Goal: Information Seeking & Learning: Learn about a topic

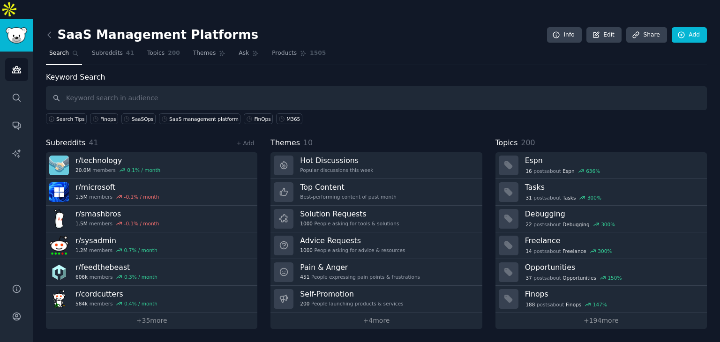
click at [347, 86] on input "text" at bounding box center [376, 98] width 660 height 24
type input "z"
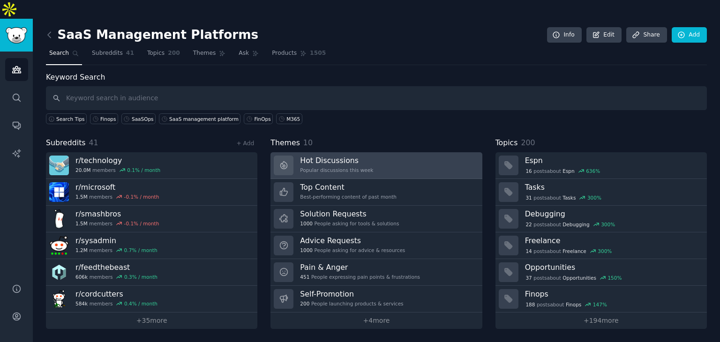
click at [358, 156] on h3 "Hot Discussions" at bounding box center [336, 161] width 73 height 10
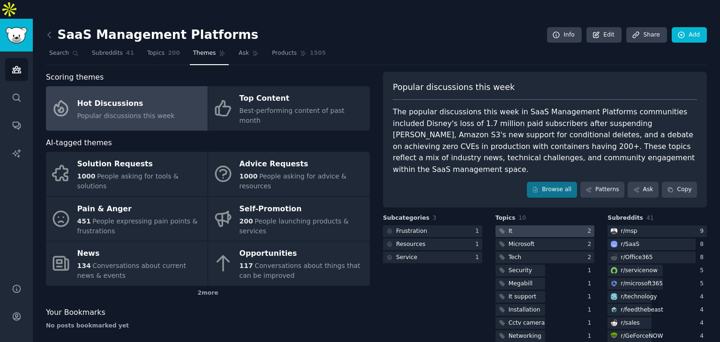
click at [518, 225] on div at bounding box center [544, 231] width 99 height 12
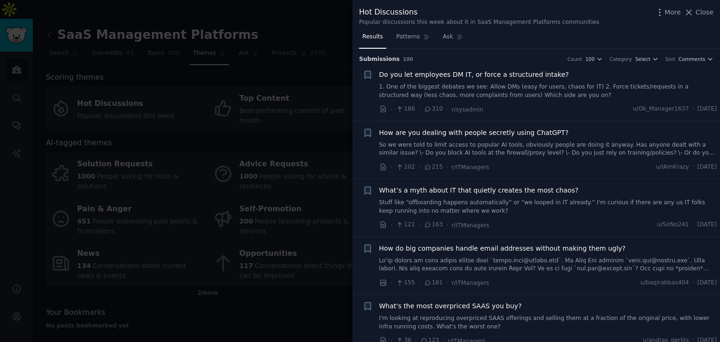
click at [450, 132] on span "How are you dealing with people secretly using ChatGPT?" at bounding box center [473, 133] width 189 height 10
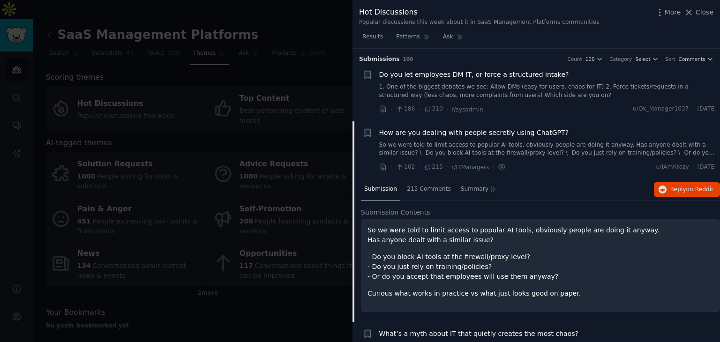
scroll to position [73, 0]
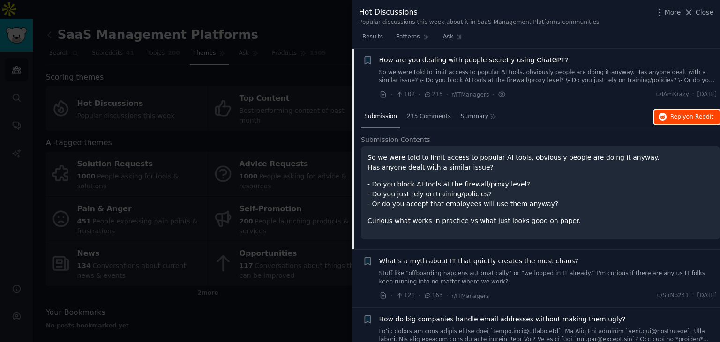
click at [663, 114] on icon "button" at bounding box center [662, 117] width 8 height 8
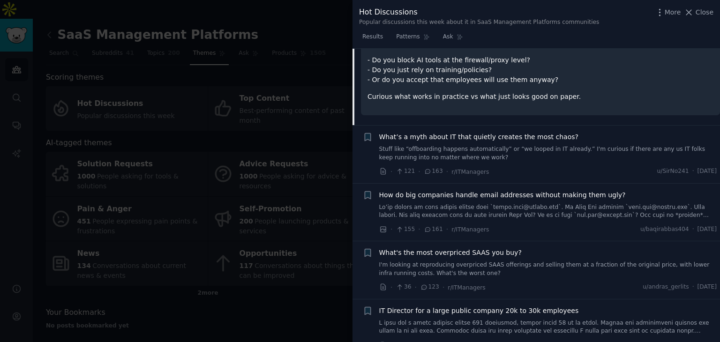
scroll to position [213, 0]
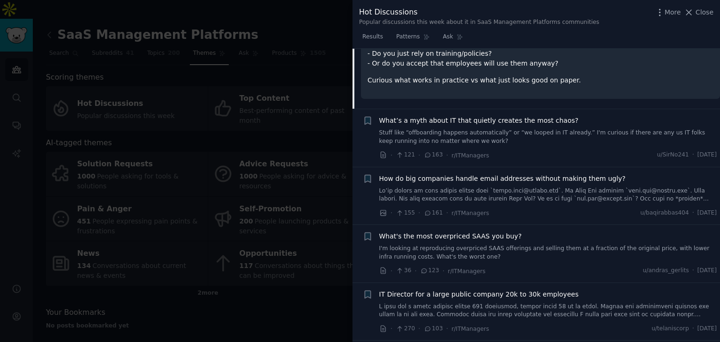
click at [491, 177] on span "How do big companies handle email addresses without making them ugly?" at bounding box center [502, 179] width 246 height 10
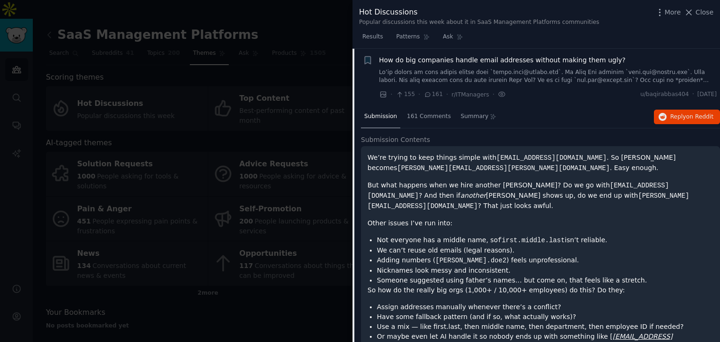
scroll to position [188, 0]
click at [663, 113] on icon "button" at bounding box center [662, 117] width 8 height 8
click at [698, 10] on span "Close" at bounding box center [704, 12] width 18 height 10
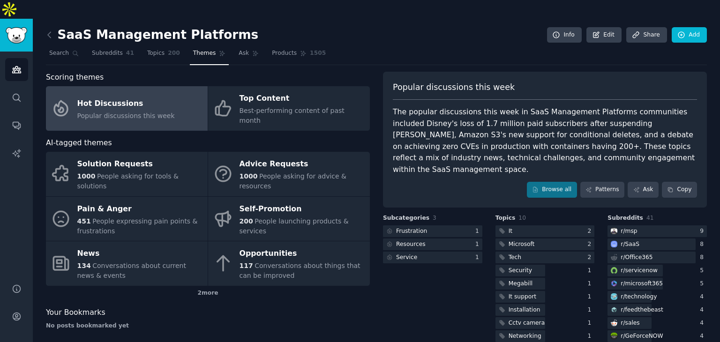
click at [380, 46] on nav "Search Subreddits 41 Topics 200 Themes Ask Products 1505" at bounding box center [376, 55] width 660 height 19
click at [655, 238] on div at bounding box center [651, 244] width 88 height 12
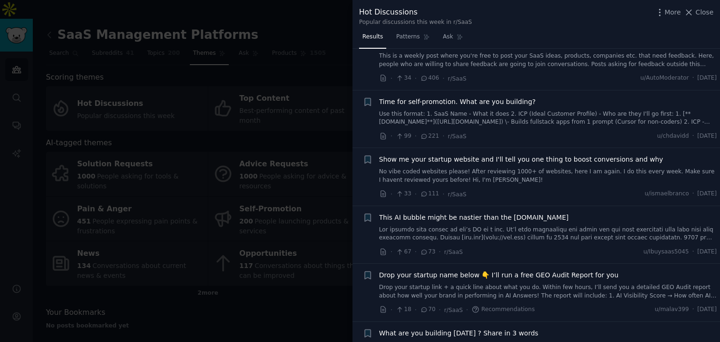
scroll to position [47, 0]
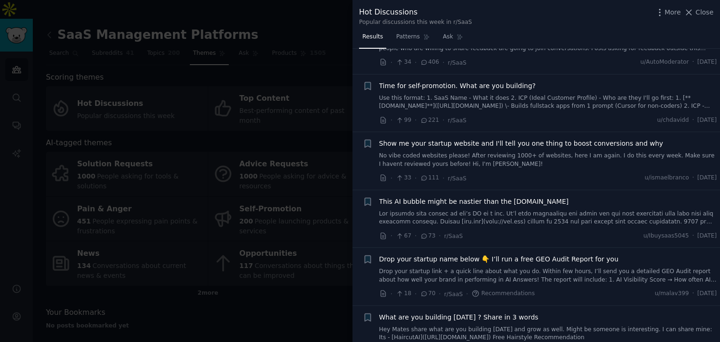
click at [548, 143] on span "Show me your startup website and I'll tell you one thing to boost conversions a…" at bounding box center [521, 144] width 284 height 10
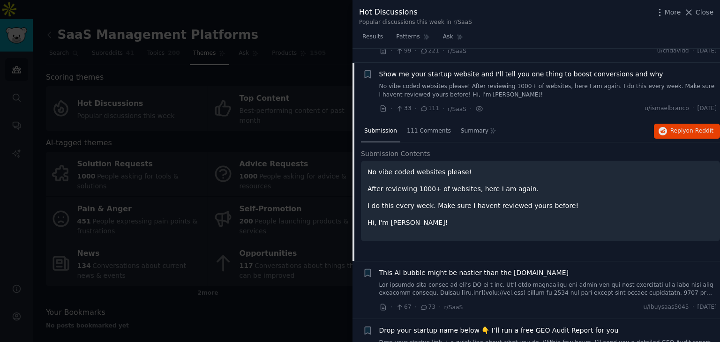
scroll to position [130, 0]
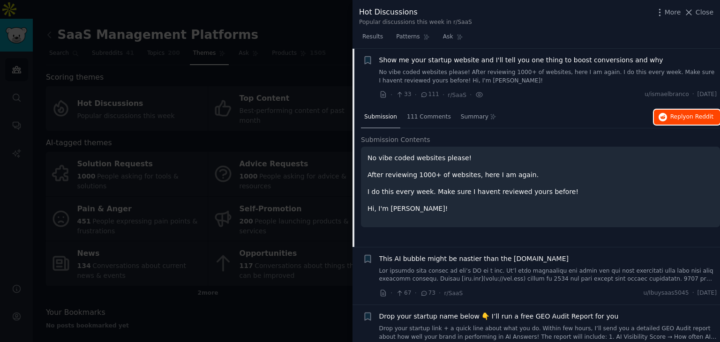
click at [677, 116] on span "Reply on Reddit" at bounding box center [691, 117] width 43 height 8
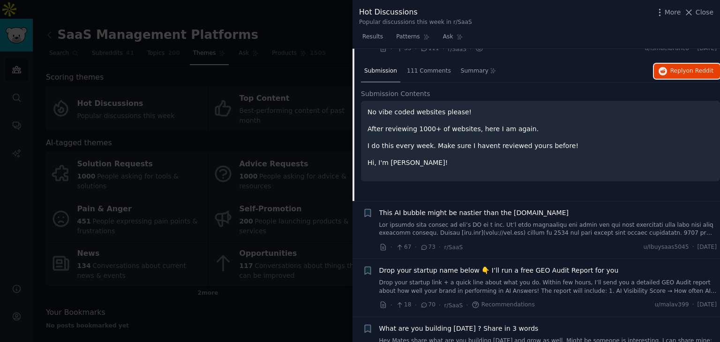
scroll to position [271, 0]
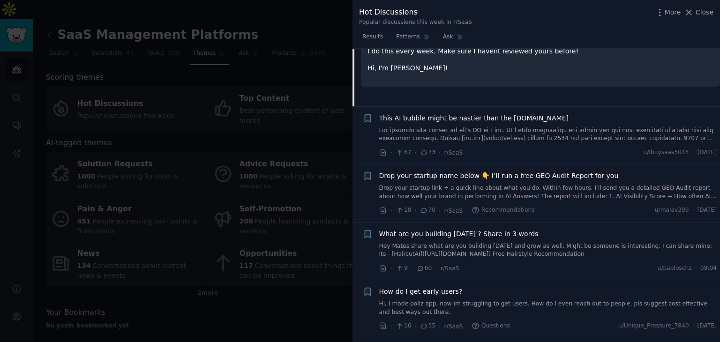
click at [489, 175] on span "Drop your startup name below 👇 I’ll run a free GEO Audit Report for you" at bounding box center [498, 176] width 239 height 10
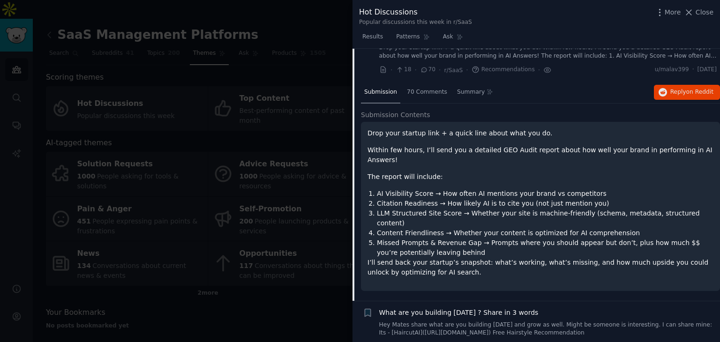
scroll to position [245, 0]
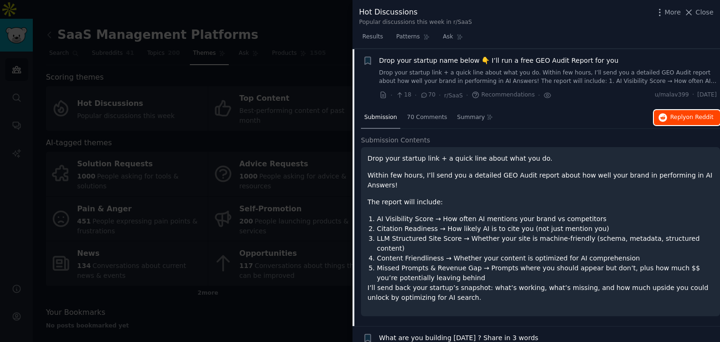
click at [676, 119] on span "Reply on Reddit" at bounding box center [691, 117] width 43 height 8
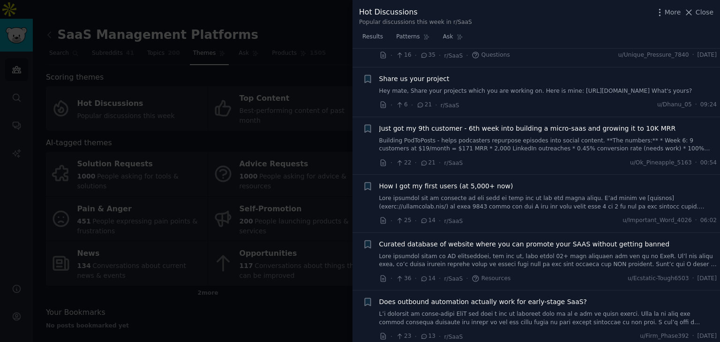
scroll to position [714, 0]
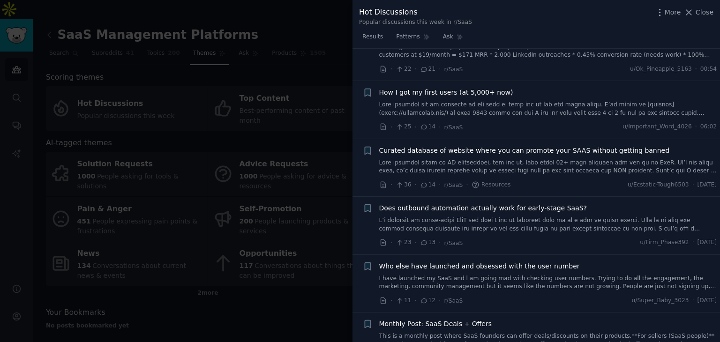
click at [513, 146] on span "Curated database of website where you can promote your SAAS without getting ban…" at bounding box center [524, 151] width 290 height 10
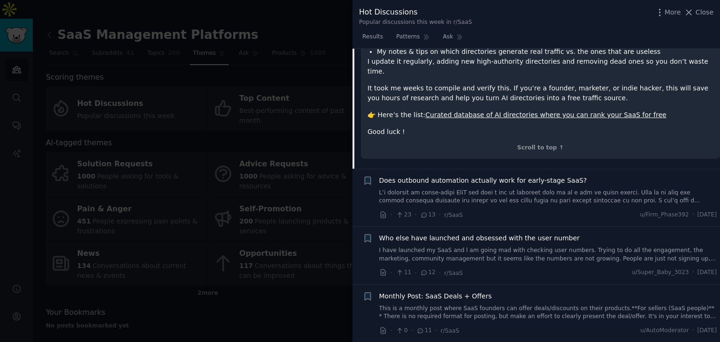
scroll to position [818, 0]
click at [510, 175] on span "Does outbound automation actually work for early-stage SaaS?" at bounding box center [483, 180] width 208 height 10
click at [510, 232] on span "Who else have launched and obsessed with the user number" at bounding box center [479, 237] width 200 height 10
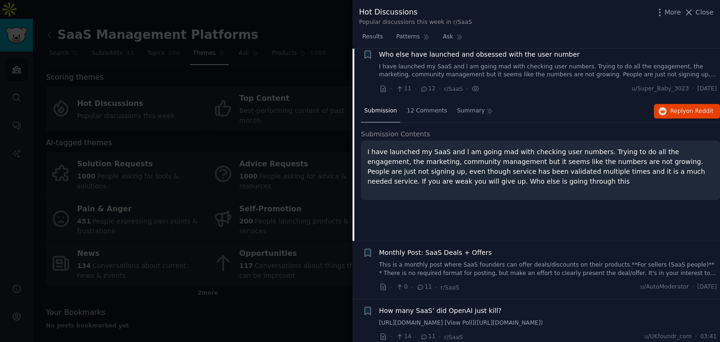
scroll to position [699, 0]
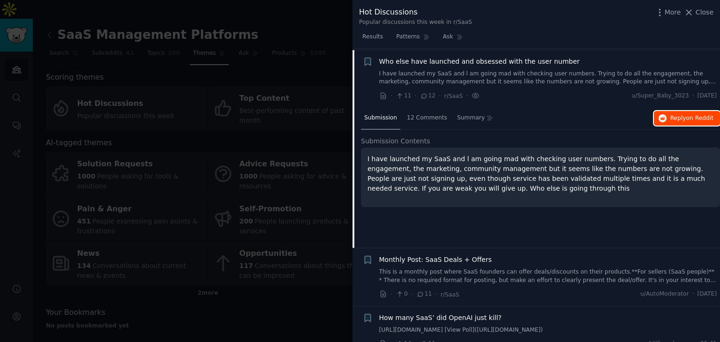
click at [662, 119] on icon "button" at bounding box center [662, 118] width 8 height 8
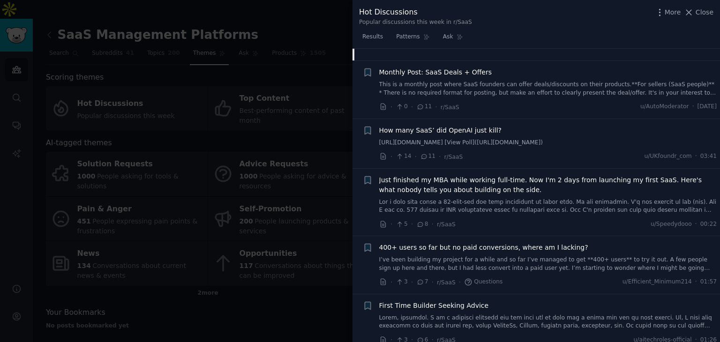
click at [703, 7] on div "More Close" at bounding box center [683, 13] width 59 height 12
click at [703, 14] on span "Close" at bounding box center [704, 12] width 18 height 10
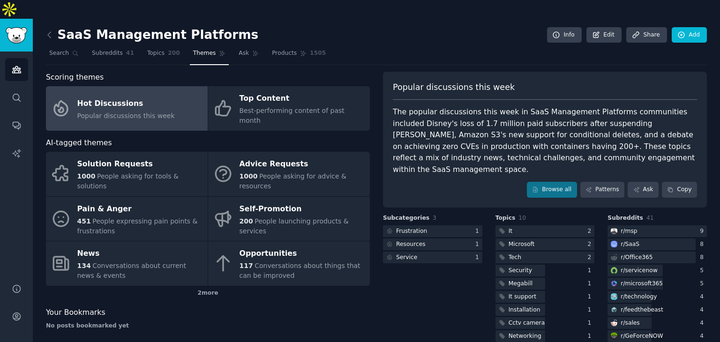
click at [52, 30] on icon at bounding box center [50, 35] width 10 height 10
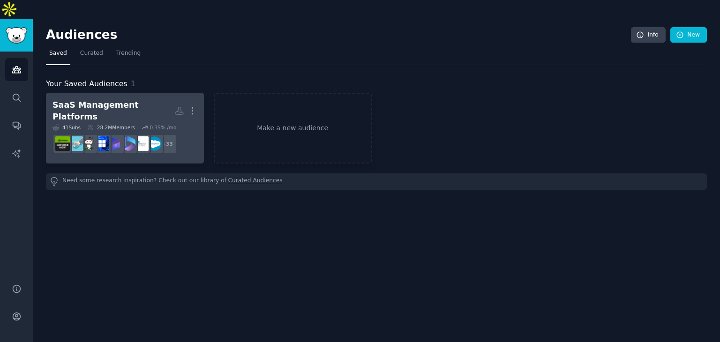
click at [152, 93] on link "SaaS Management Platforms More 41 Sub s 28.2M Members 0.35 % /mo r/Salesforce_A…" at bounding box center [125, 128] width 158 height 71
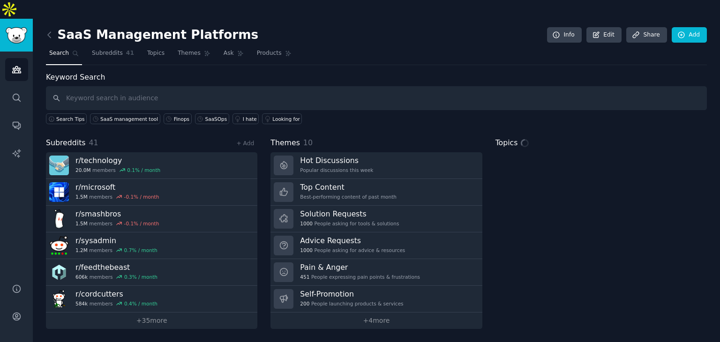
click at [189, 86] on input "text" at bounding box center [376, 98] width 660 height 24
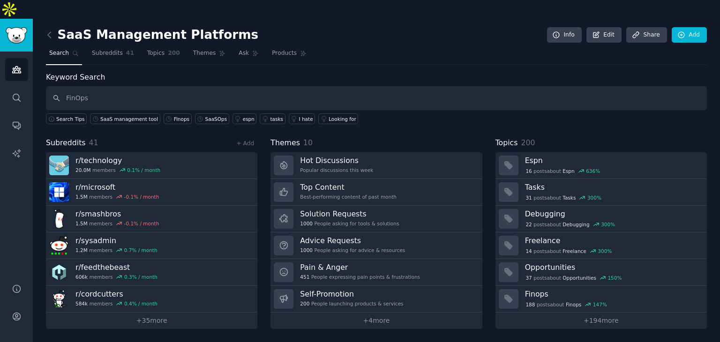
type input "FinOps"
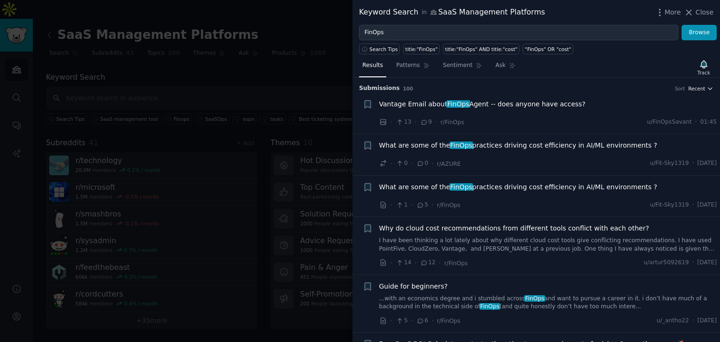
click at [706, 87] on icon "button" at bounding box center [709, 88] width 7 height 7
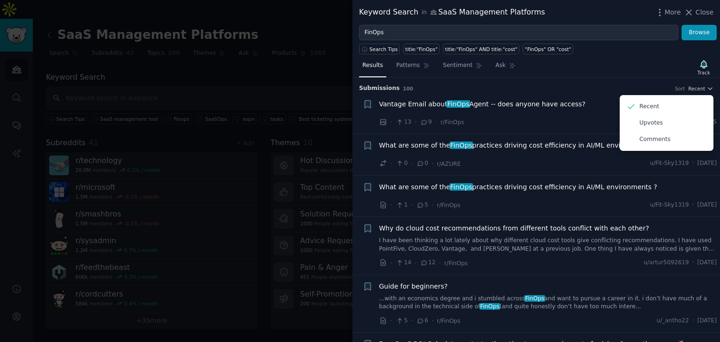
click at [626, 68] on div "Results Patterns Sentiment Ask Track" at bounding box center [535, 68] width 367 height 20
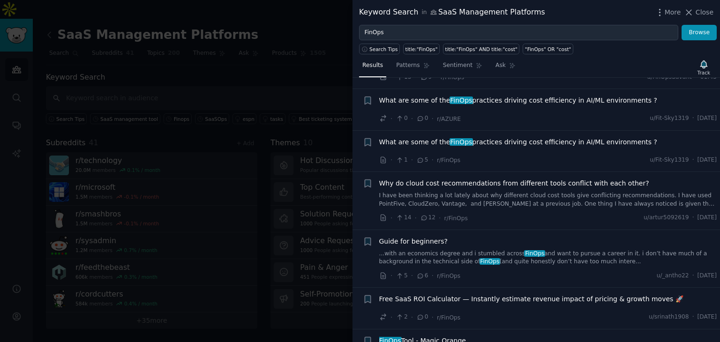
scroll to position [47, 0]
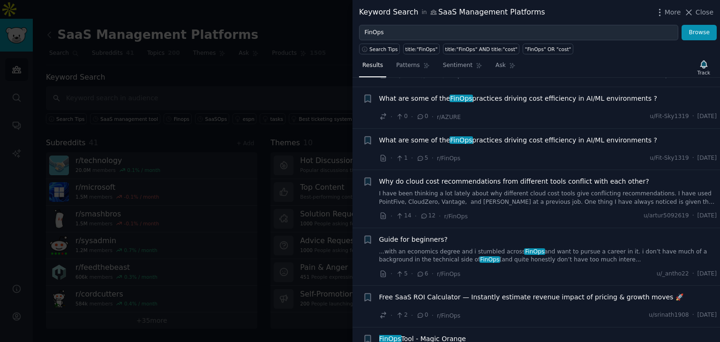
click at [527, 179] on span "Why do cloud cost recommendations from different tools conflict with each other?" at bounding box center [514, 182] width 270 height 10
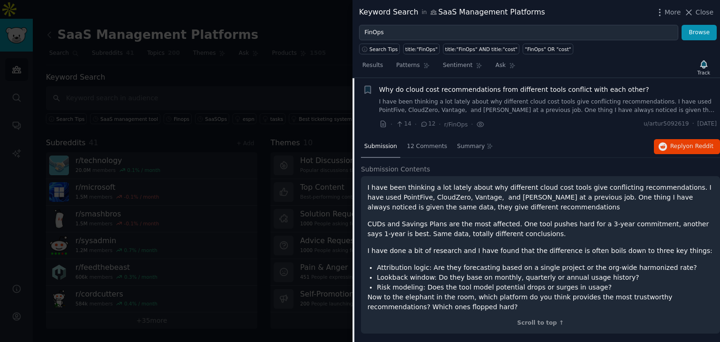
scroll to position [139, 0]
click at [683, 140] on button "Reply on Reddit" at bounding box center [686, 146] width 66 height 15
click at [706, 7] on div "Keyword Search in SaaS Management Platforms More Close" at bounding box center [535, 12] width 367 height 25
click at [703, 11] on span "Close" at bounding box center [704, 12] width 18 height 10
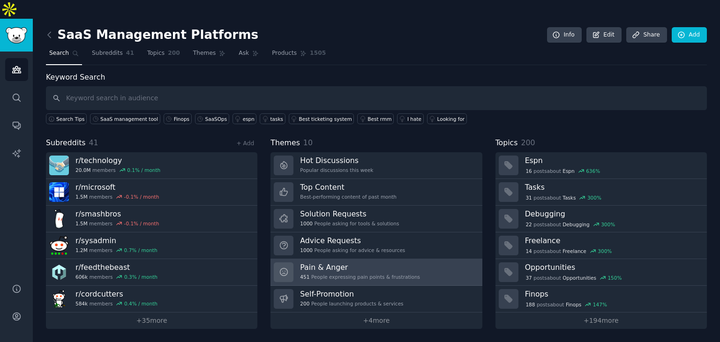
click at [375, 274] on div "451 People expressing pain points & frustrations" at bounding box center [360, 277] width 120 height 7
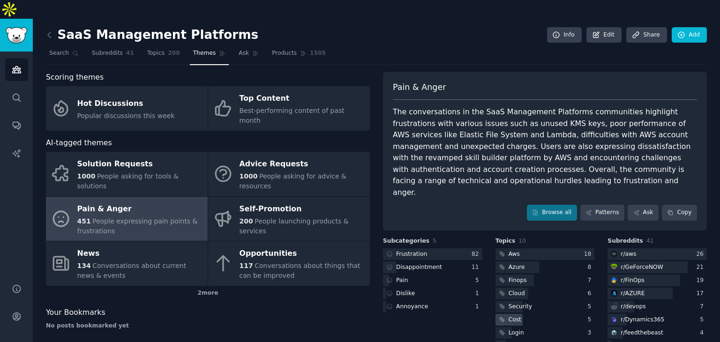
click at [530, 314] on div "Cost" at bounding box center [544, 320] width 99 height 12
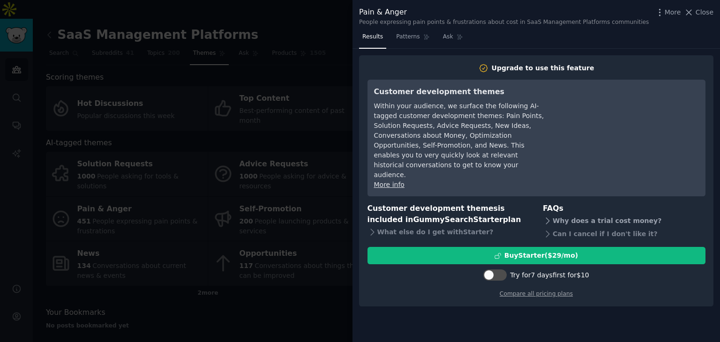
click at [549, 216] on icon at bounding box center [547, 221] width 10 height 10
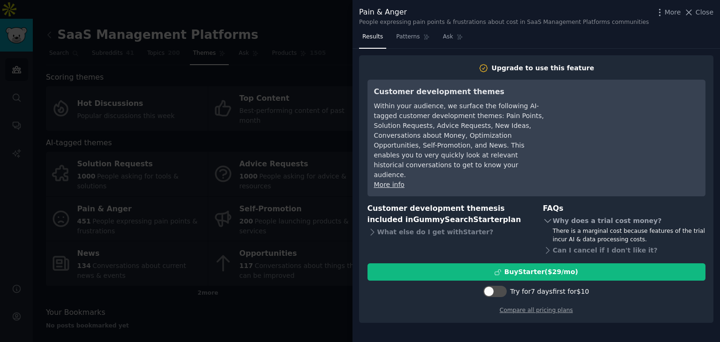
click at [549, 216] on icon at bounding box center [547, 221] width 10 height 10
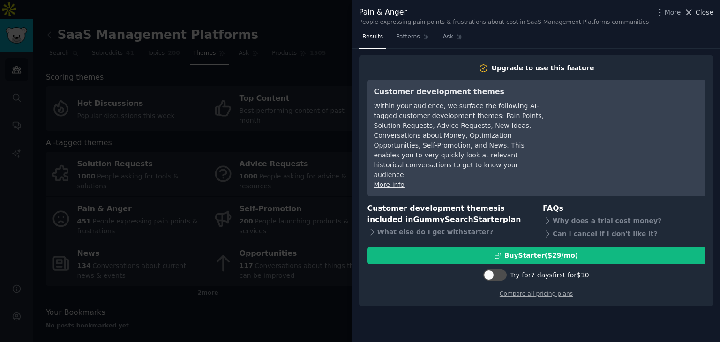
click at [710, 11] on span "Close" at bounding box center [704, 12] width 18 height 10
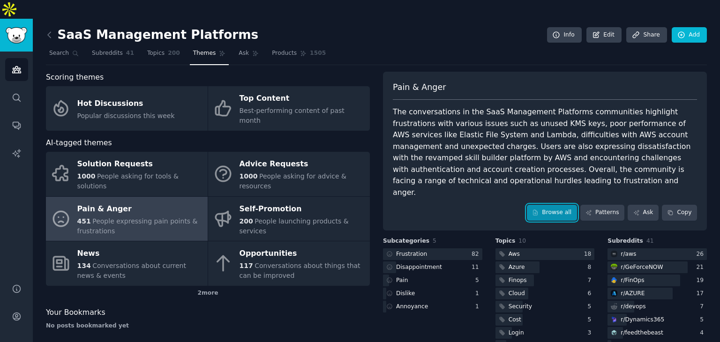
click at [572, 205] on link "Browse all" at bounding box center [552, 213] width 50 height 16
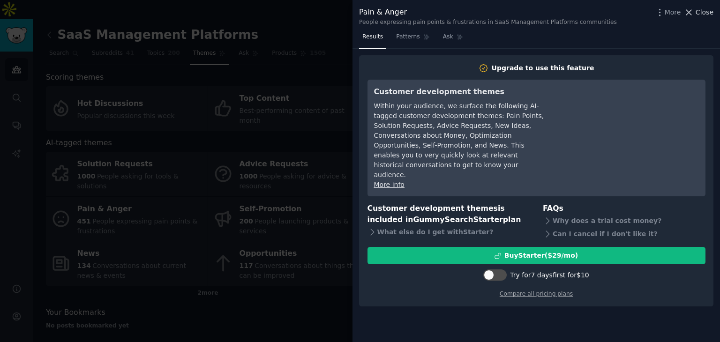
click at [712, 11] on span "Close" at bounding box center [704, 12] width 18 height 10
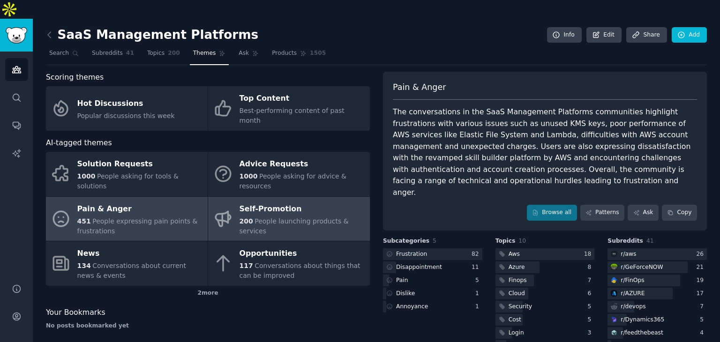
drag, startPoint x: 260, startPoint y: 325, endPoint x: 242, endPoint y: 190, distance: 135.6
click at [259, 316] on div "Scoring themes Hot Discussions Popular discussions this week Top Content Best-p…" at bounding box center [208, 226] width 324 height 308
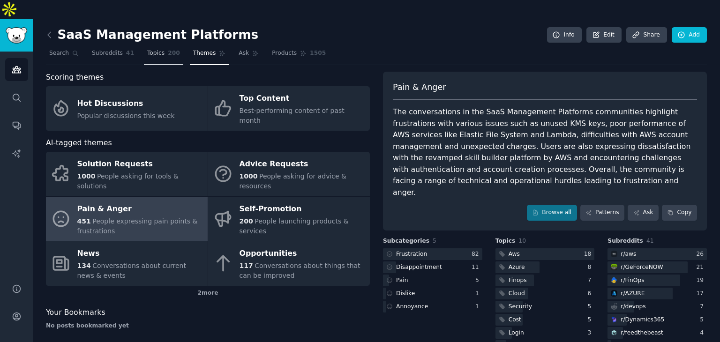
click at [157, 46] on link "Topics 200" at bounding box center [163, 55] width 39 height 19
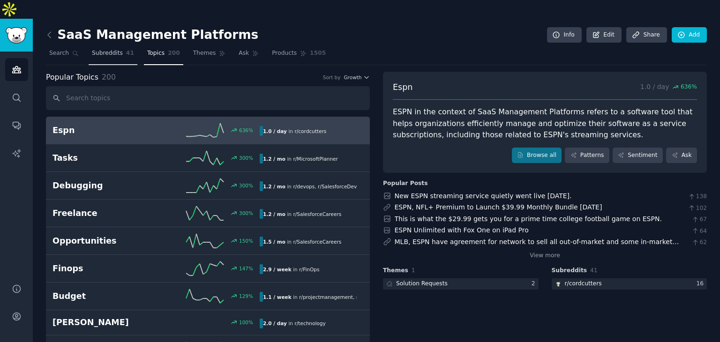
click at [113, 49] on span "Subreddits" at bounding box center [107, 53] width 31 height 8
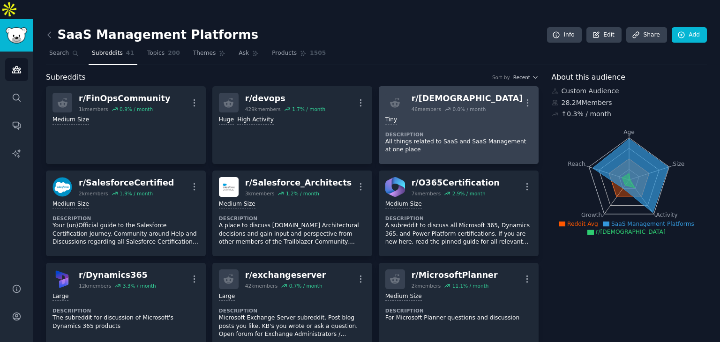
click at [433, 93] on div "r/ [DEMOGRAPHIC_DATA]" at bounding box center [466, 99] width 111 height 12
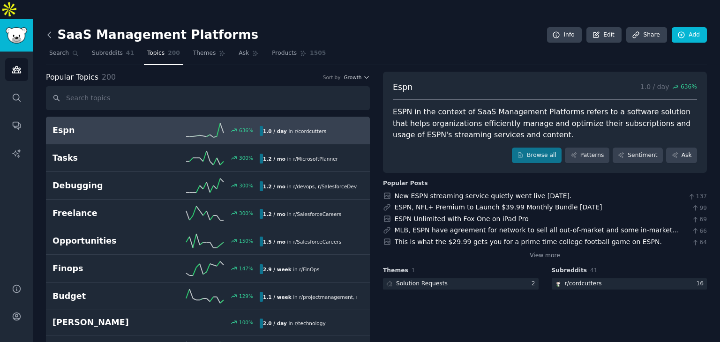
click at [52, 30] on icon at bounding box center [50, 35] width 10 height 10
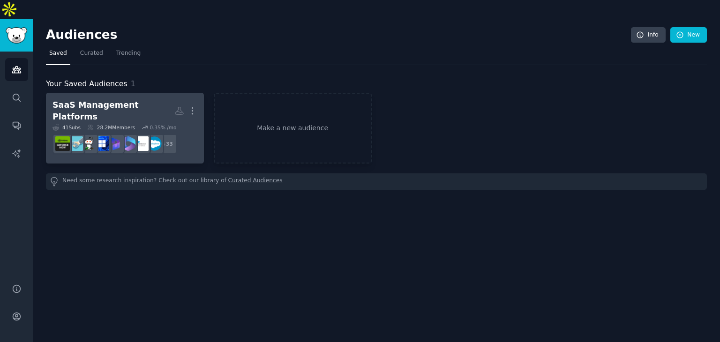
click at [149, 124] on div "0.35 % /mo" at bounding box center [162, 127] width 27 height 7
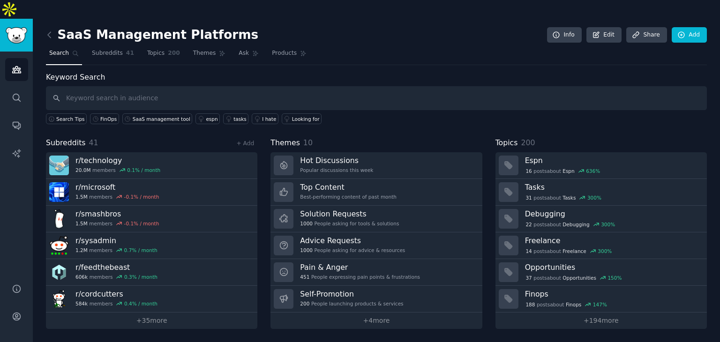
click at [177, 86] on input "text" at bounding box center [376, 98] width 660 height 24
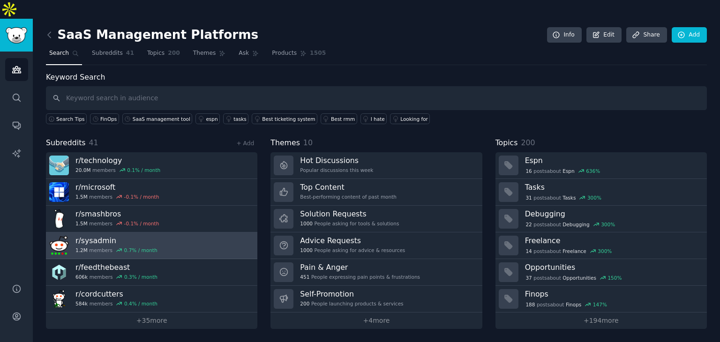
click at [92, 236] on h3 "r/ sysadmin" at bounding box center [116, 241] width 82 height 10
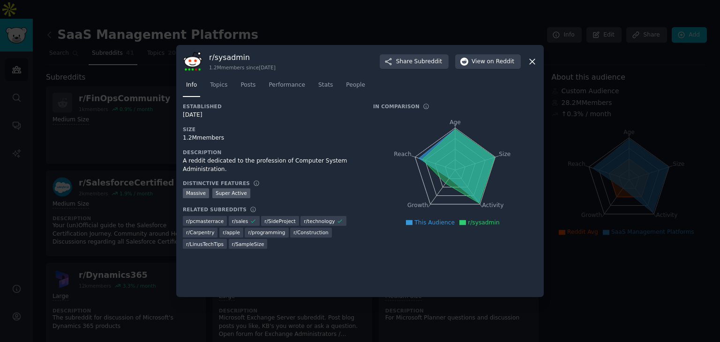
click at [532, 59] on icon at bounding box center [532, 62] width 10 height 10
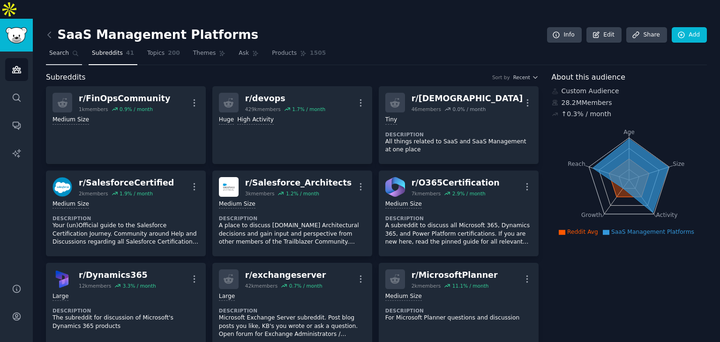
click at [68, 46] on link "Search" at bounding box center [64, 55] width 36 height 19
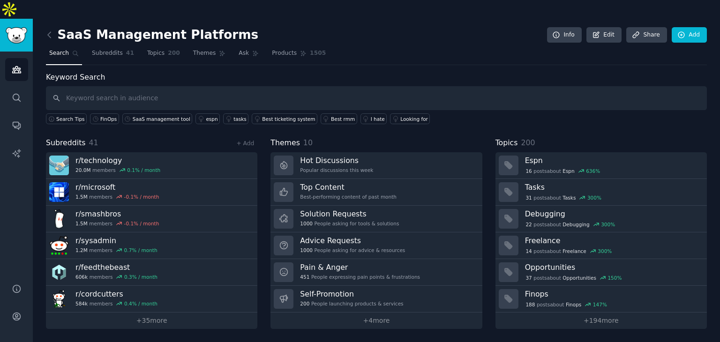
click at [184, 86] on input "text" at bounding box center [376, 98] width 660 height 24
click at [204, 86] on input "text" at bounding box center [376, 98] width 660 height 24
type input "Cost optimization"
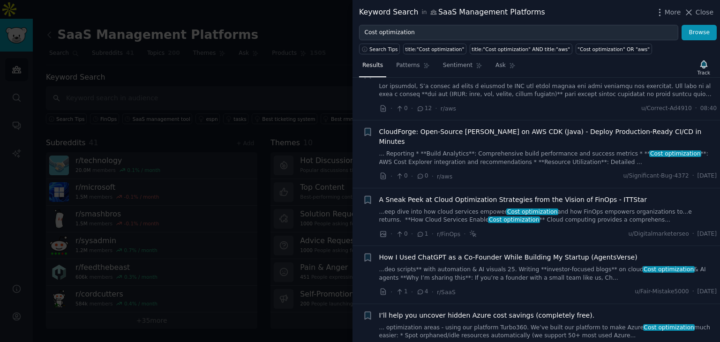
scroll to position [47, 0]
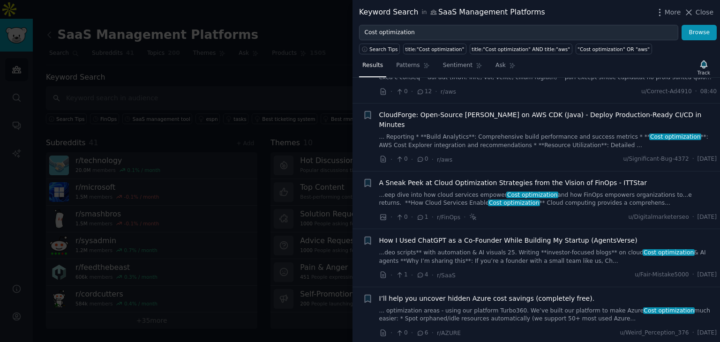
click at [598, 120] on div "CloudForge: Open-Source [PERSON_NAME] on AWS CDK (Java) - Deploy Production-Rea…" at bounding box center [548, 129] width 338 height 39
click at [601, 115] on span "CloudForge: Open-Source [PERSON_NAME] on AWS CDK (Java) - Deploy Production-Rea…" at bounding box center [548, 120] width 338 height 20
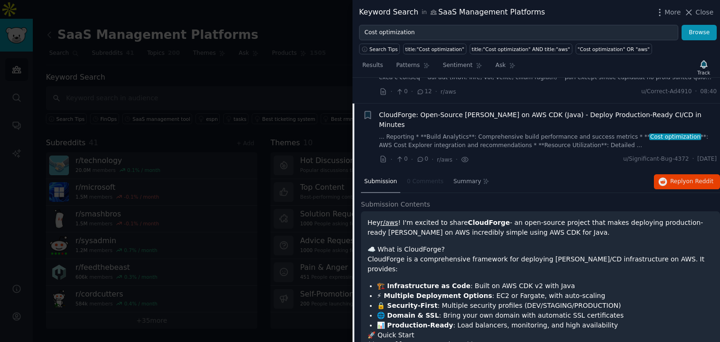
scroll to position [73, 0]
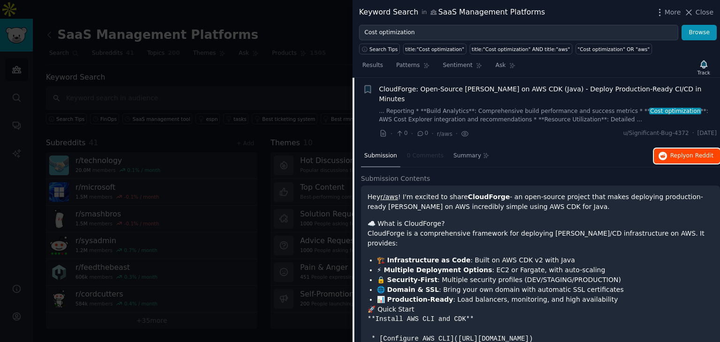
click at [678, 152] on span "Reply on Reddit" at bounding box center [691, 156] width 43 height 8
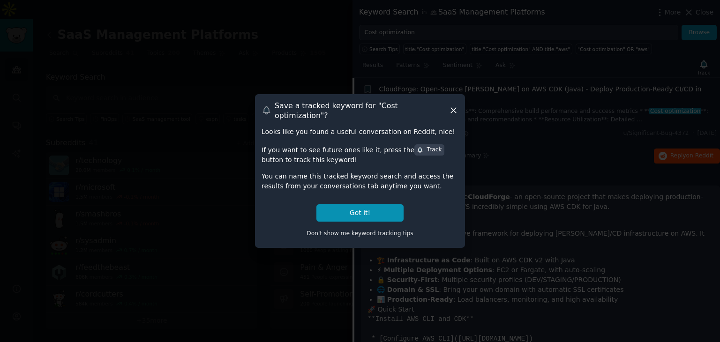
click at [456, 112] on icon at bounding box center [453, 110] width 10 height 10
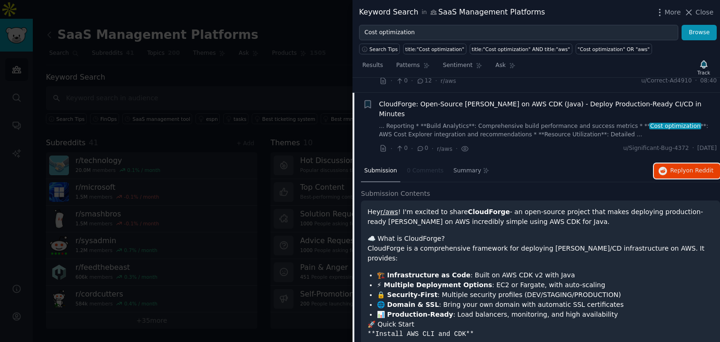
scroll to position [0, 0]
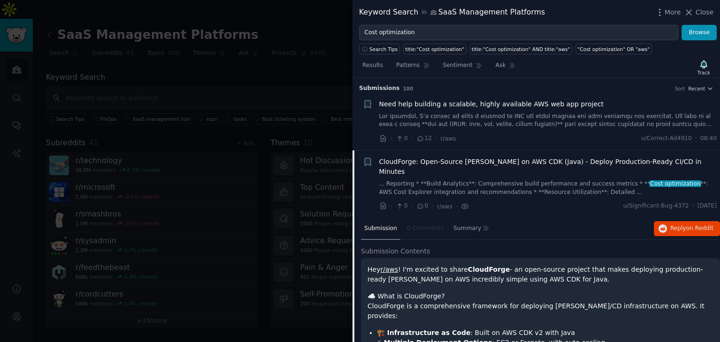
click at [669, 158] on span "CloudForge: Open-Source [PERSON_NAME] on AWS CDK (Java) - Deploy Production-Rea…" at bounding box center [548, 167] width 338 height 20
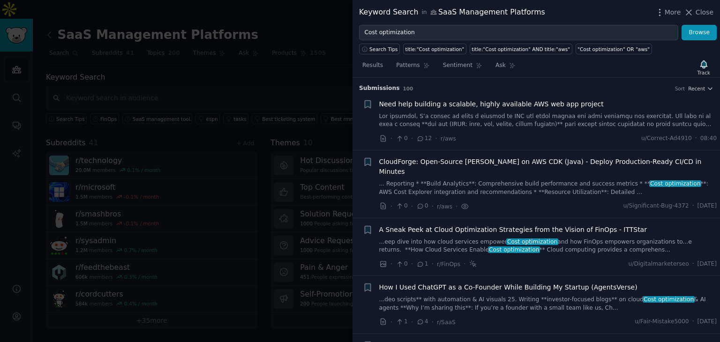
click at [487, 104] on span "Need help building a scalable, highly available AWS web app project" at bounding box center [491, 104] width 224 height 10
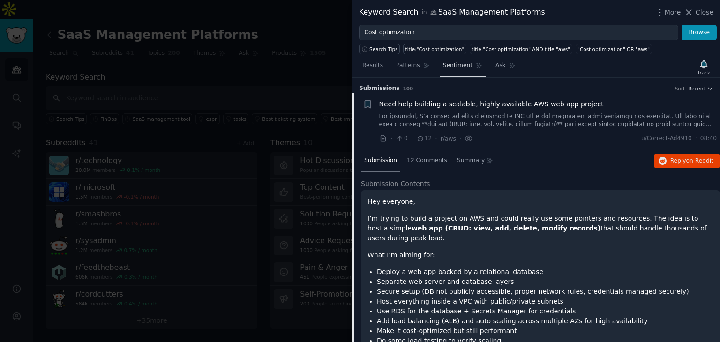
click at [450, 65] on span "Sentiment" at bounding box center [458, 65] width 30 height 8
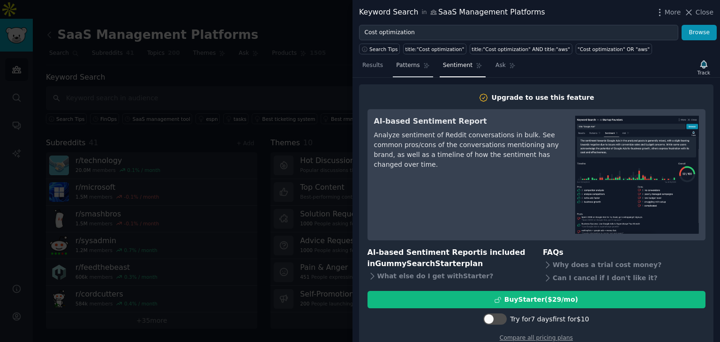
click at [408, 67] on span "Patterns" at bounding box center [407, 65] width 23 height 8
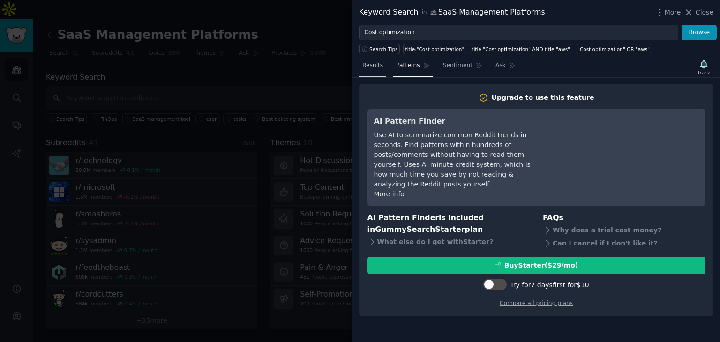
click at [380, 67] on span "Results" at bounding box center [372, 65] width 21 height 8
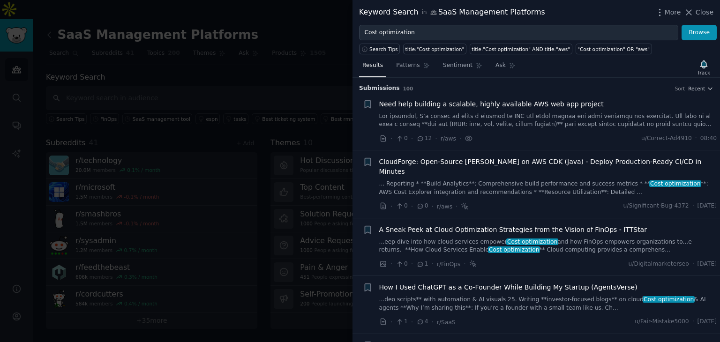
click at [694, 7] on div "More Close" at bounding box center [683, 13] width 59 height 12
click at [693, 8] on icon at bounding box center [688, 12] width 10 height 10
